Goal: Transaction & Acquisition: Purchase product/service

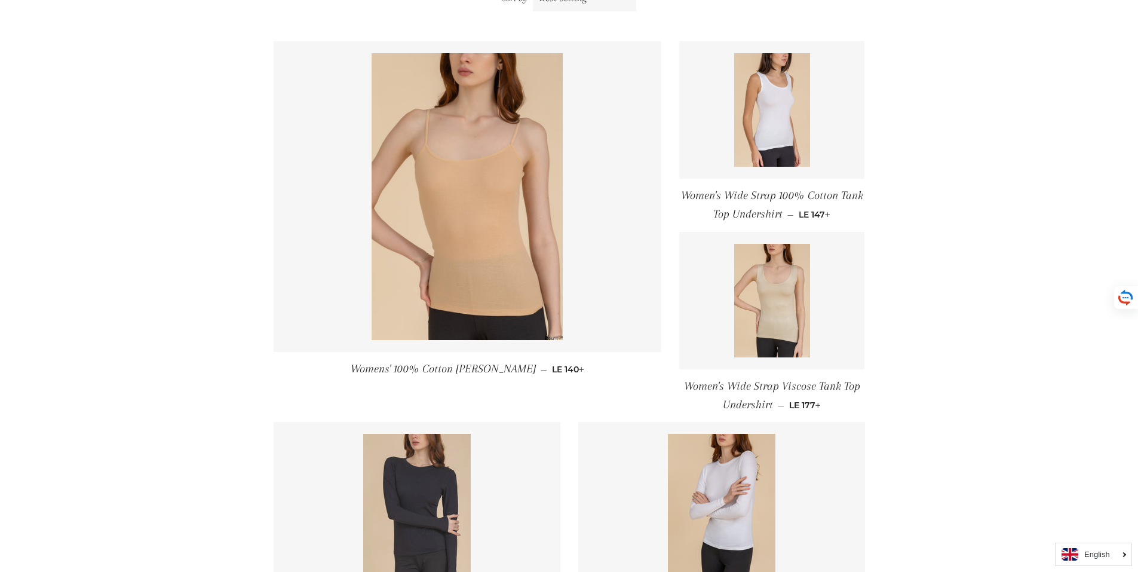
scroll to position [312, 0]
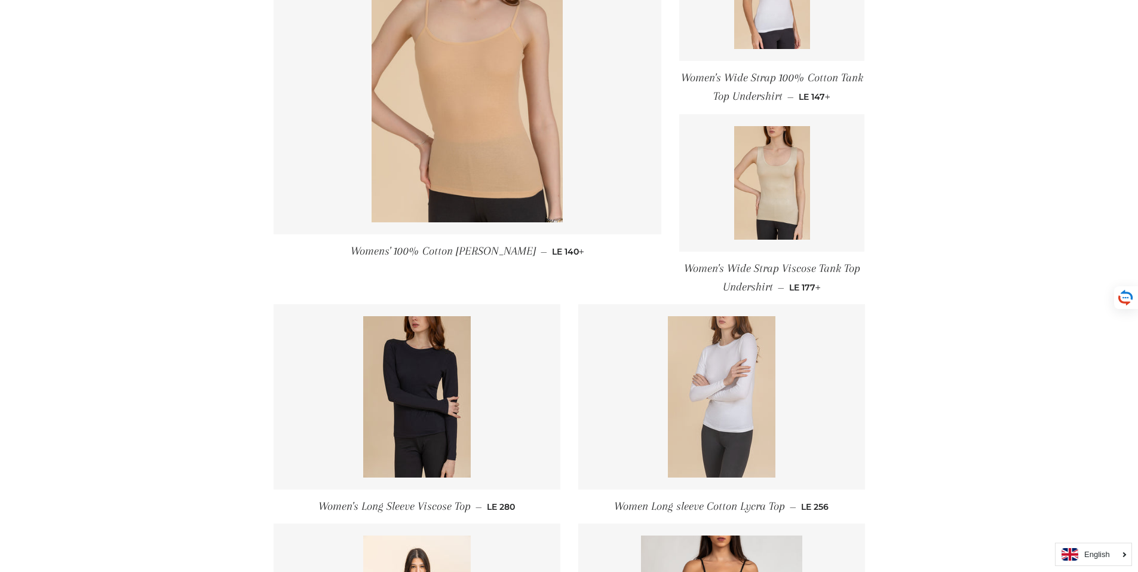
click at [761, 370] on img at bounding box center [722, 396] width 108 height 161
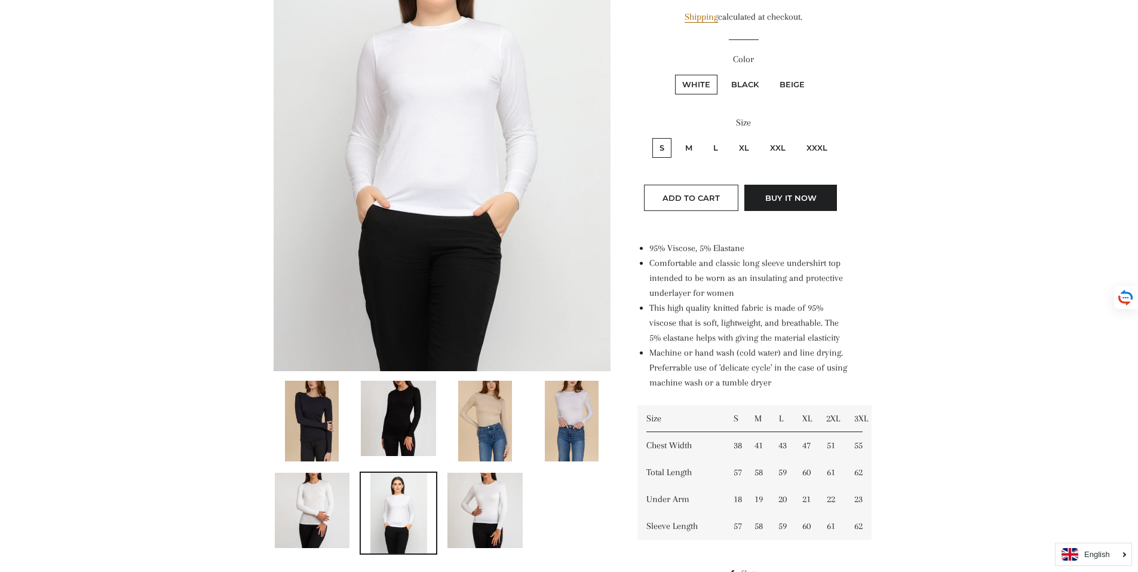
click at [746, 142] on label "XL" at bounding box center [744, 148] width 25 height 20
click at [731, 137] on input "XL" at bounding box center [730, 136] width 1 height 1
radio input "true"
click at [712, 150] on label "L" at bounding box center [715, 148] width 19 height 20
click at [705, 137] on input "L" at bounding box center [705, 136] width 1 height 1
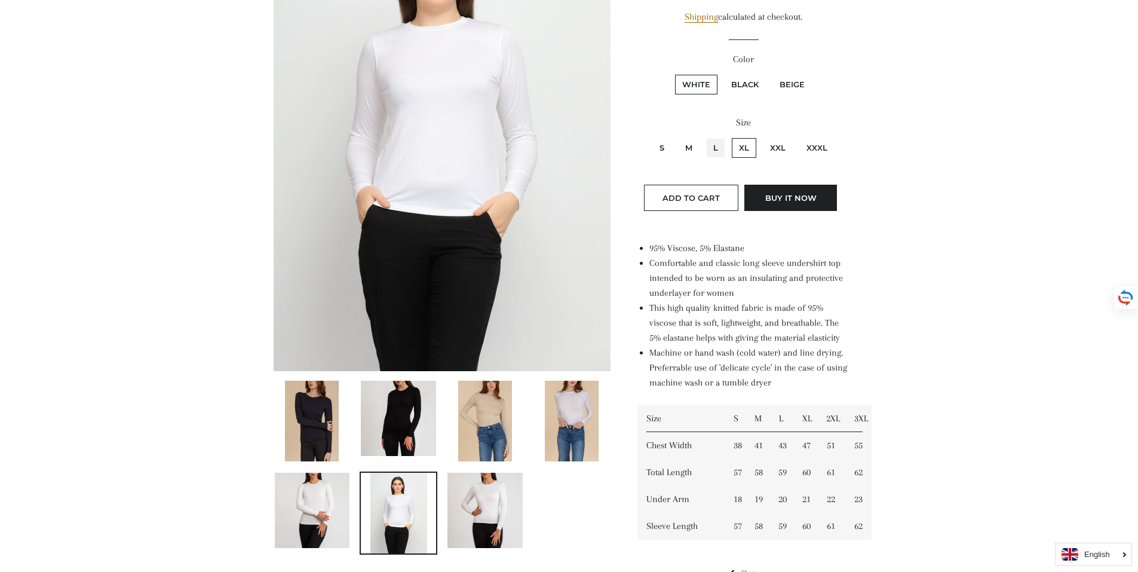
radio input "true"
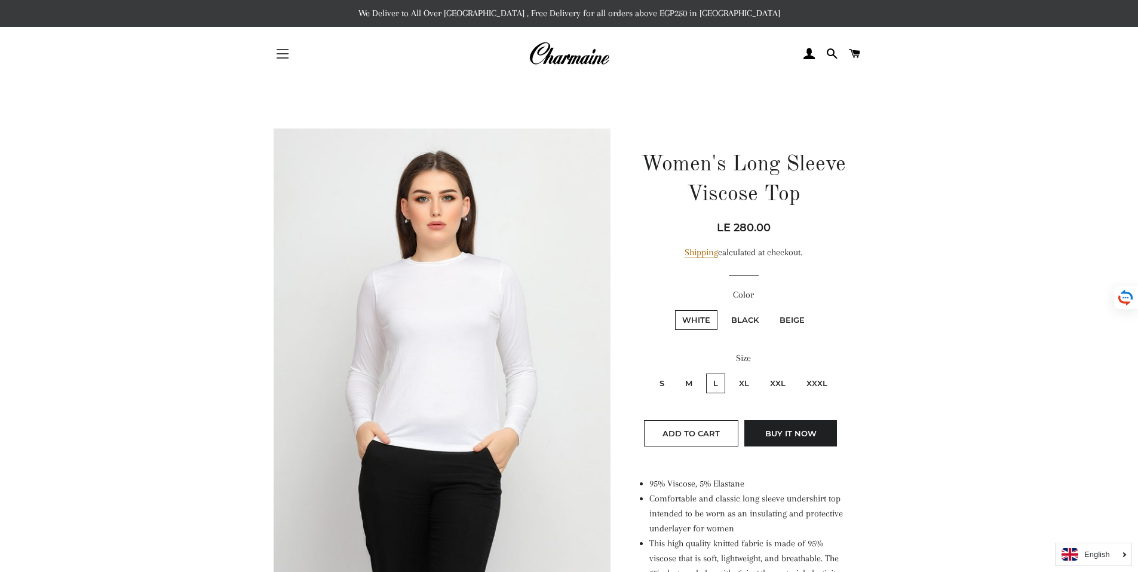
click at [277, 56] on button "Site navigation" at bounding box center [283, 54] width 30 height 30
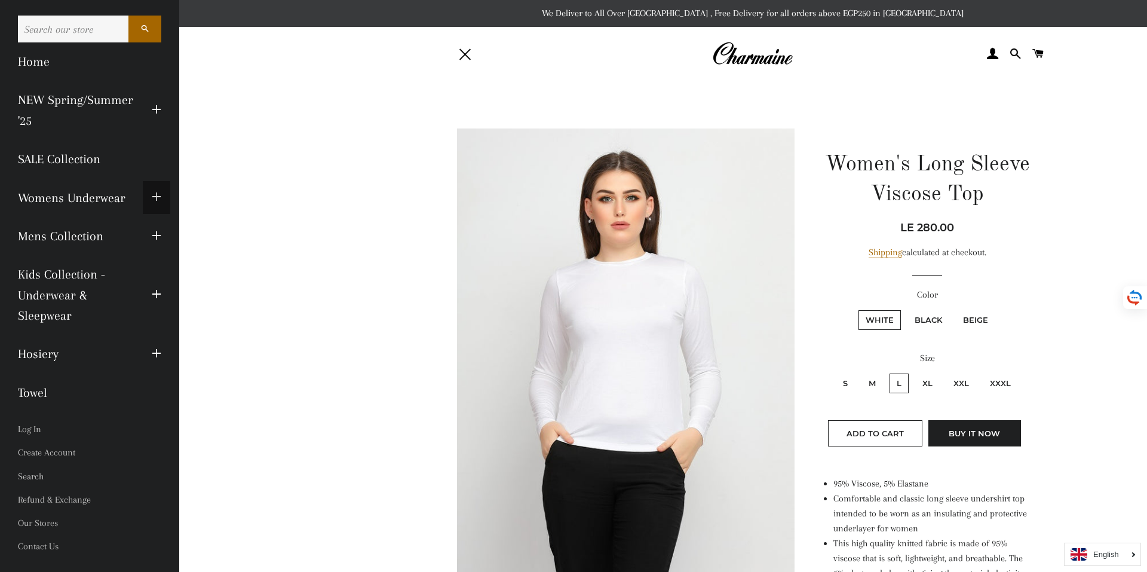
click at [157, 197] on span "button" at bounding box center [157, 197] width 10 height 15
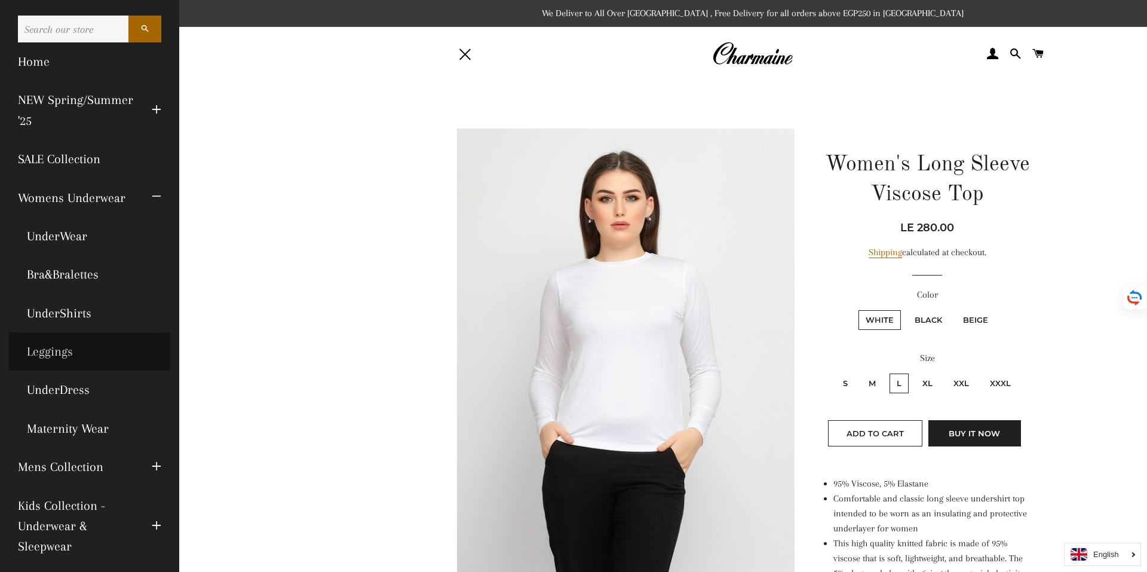
click at [62, 352] on link "Leggings" at bounding box center [89, 351] width 161 height 38
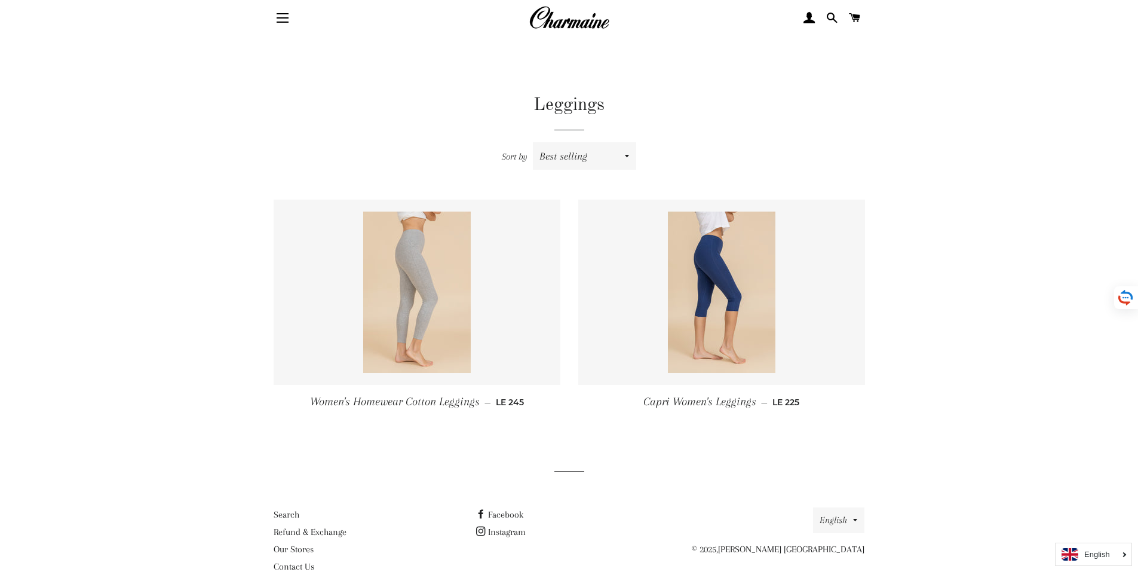
scroll to position [65, 0]
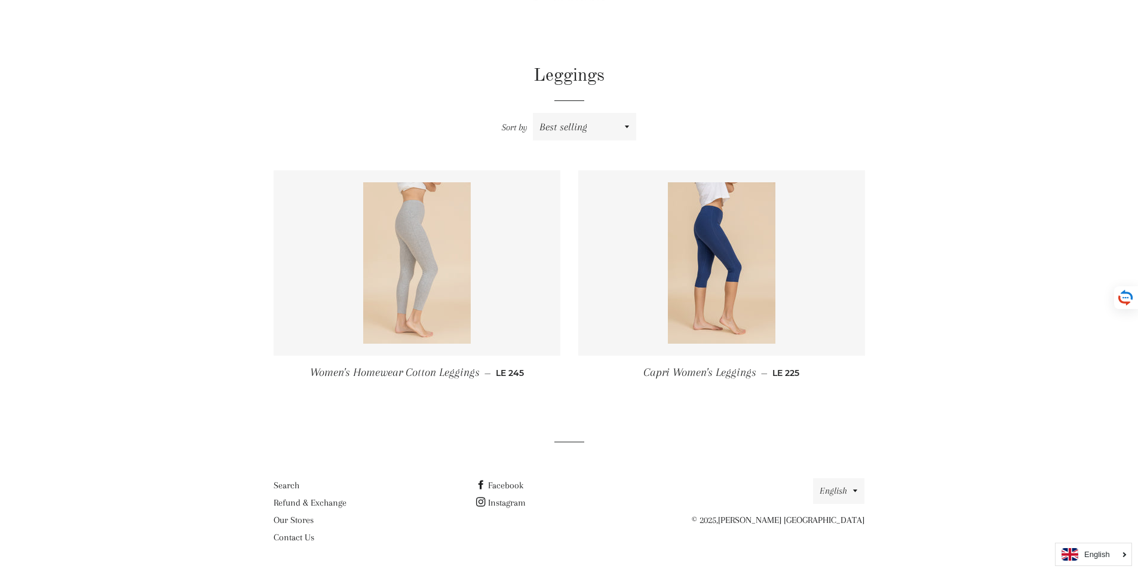
click at [408, 231] on img at bounding box center [417, 262] width 108 height 161
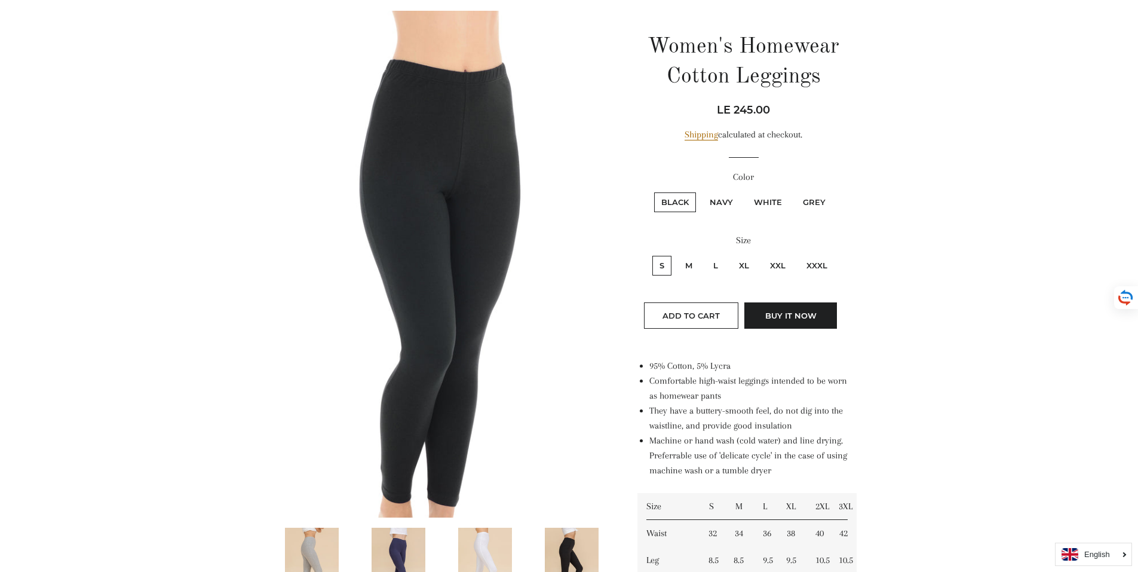
click at [763, 202] on label "White" at bounding box center [768, 202] width 42 height 20
click at [746, 191] on input "White" at bounding box center [745, 191] width 1 height 1
radio input "true"
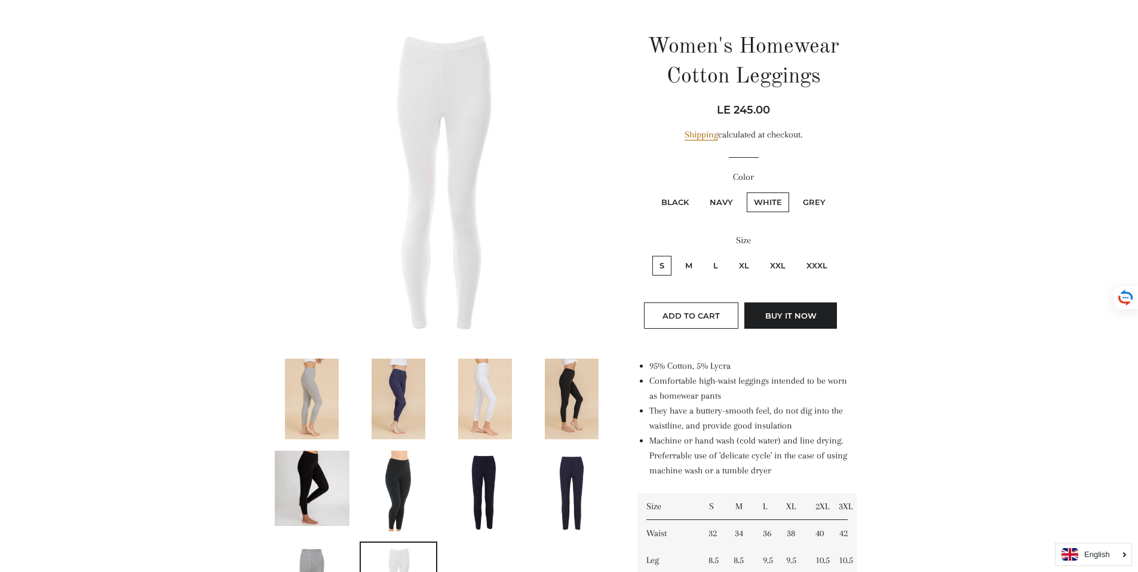
click at [733, 200] on label "Navy" at bounding box center [722, 202] width 38 height 20
click at [702, 191] on input "Navy" at bounding box center [701, 191] width 1 height 1
radio input "true"
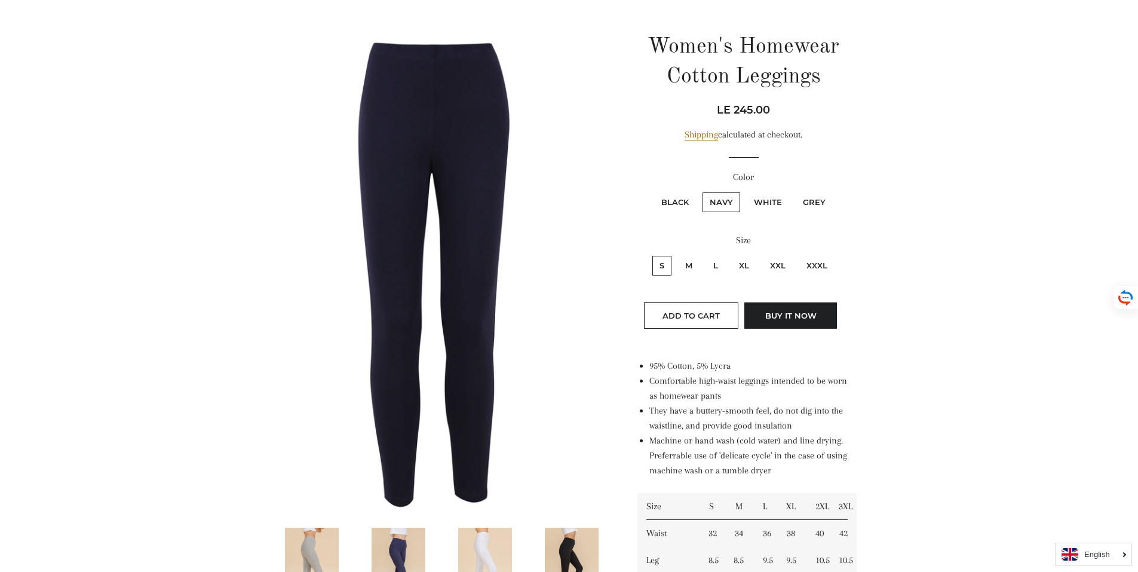
click at [827, 200] on label "Grey" at bounding box center [814, 202] width 37 height 20
click at [795, 191] on input "Grey" at bounding box center [794, 191] width 1 height 1
radio input "true"
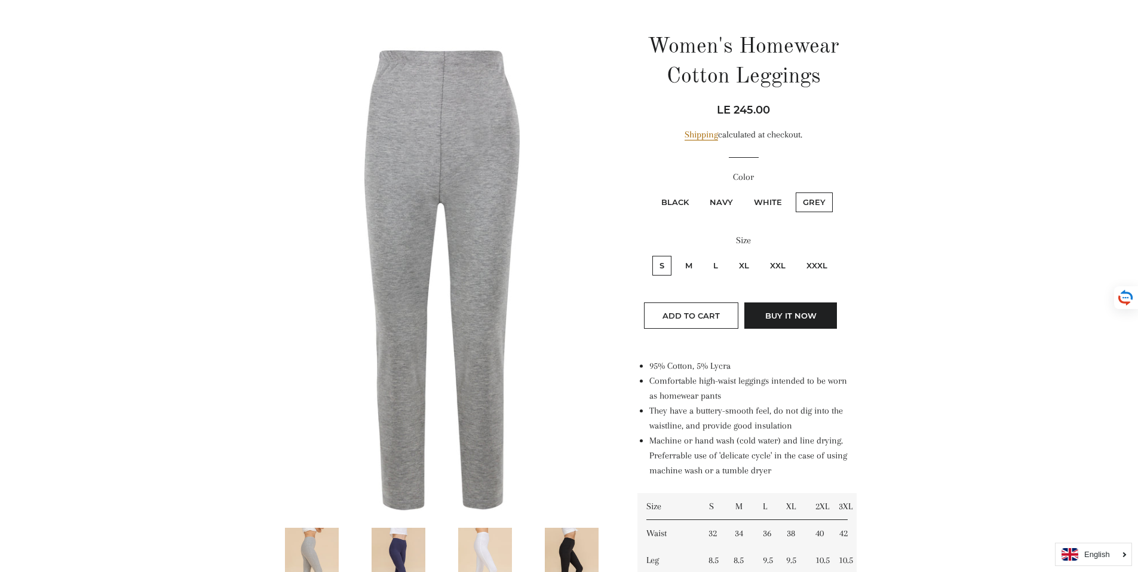
click at [674, 202] on label "Black" at bounding box center [675, 202] width 42 height 20
click at [653, 191] on input "Black" at bounding box center [653, 191] width 1 height 1
radio input "true"
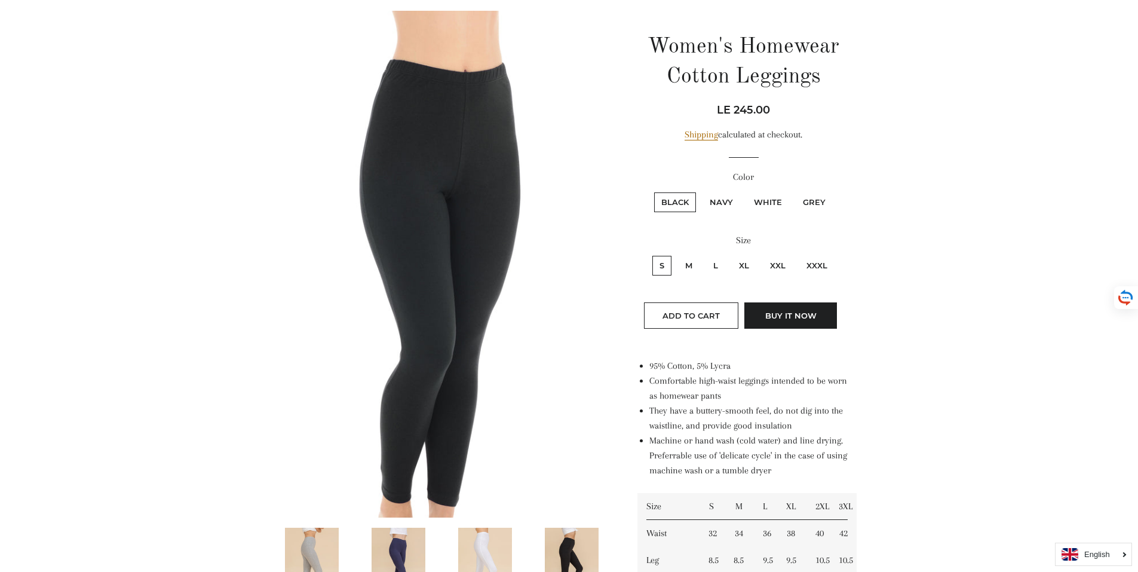
click at [794, 202] on fieldset "Black Navy White Grey" at bounding box center [744, 208] width 210 height 35
click at [767, 205] on label "White" at bounding box center [768, 202] width 42 height 20
click at [746, 191] on input "White" at bounding box center [745, 191] width 1 height 1
radio input "true"
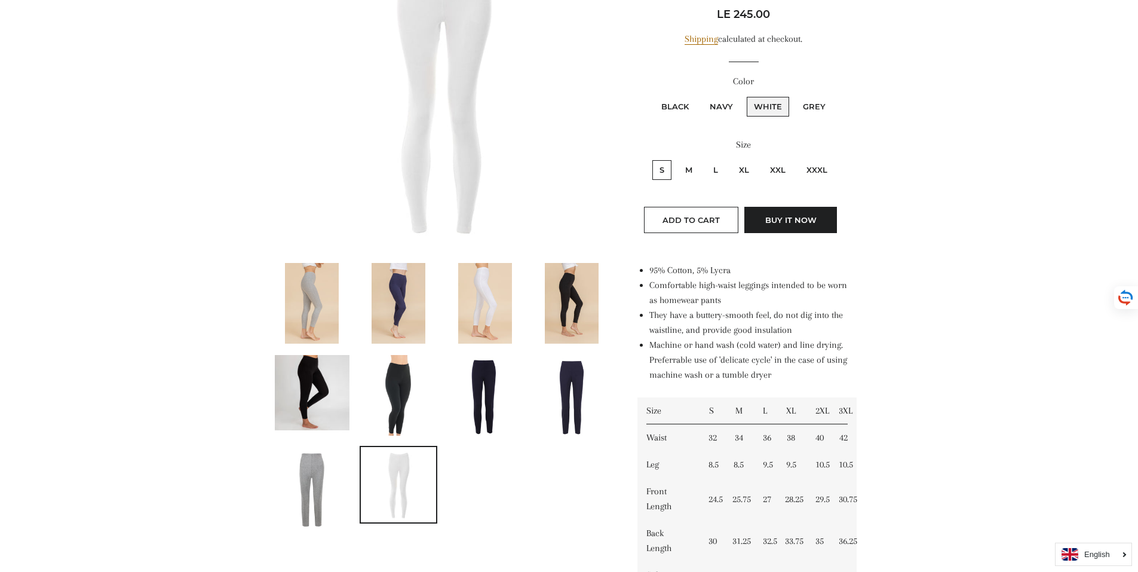
scroll to position [235, 0]
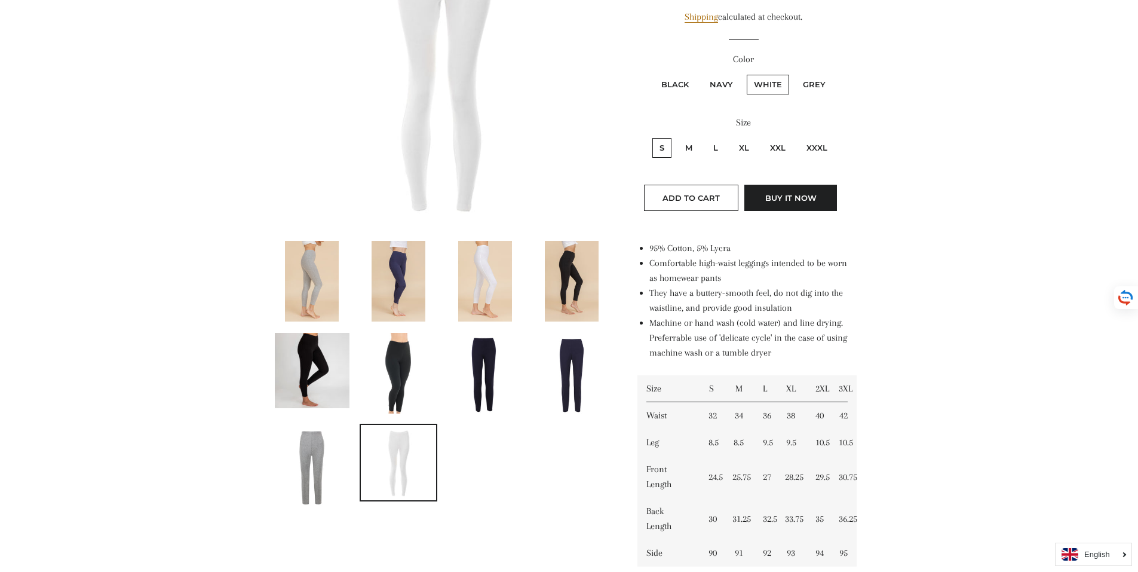
click at [826, 152] on label "XXXL" at bounding box center [817, 148] width 35 height 20
click at [798, 137] on input "XXXL" at bounding box center [798, 136] width 1 height 1
radio input "true"
